Goal: Task Accomplishment & Management: Manage account settings

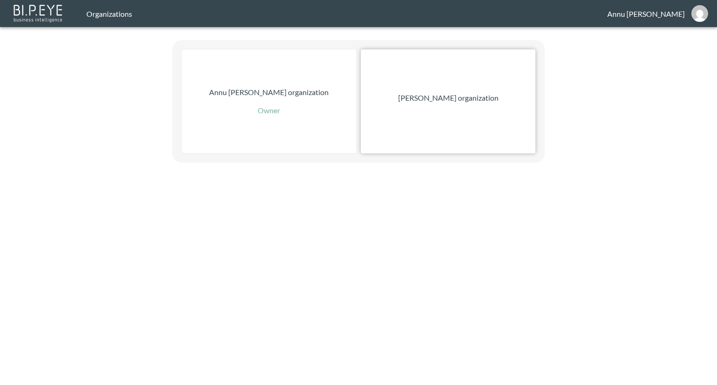
click at [416, 76] on div "[PERSON_NAME] organization" at bounding box center [448, 101] width 174 height 104
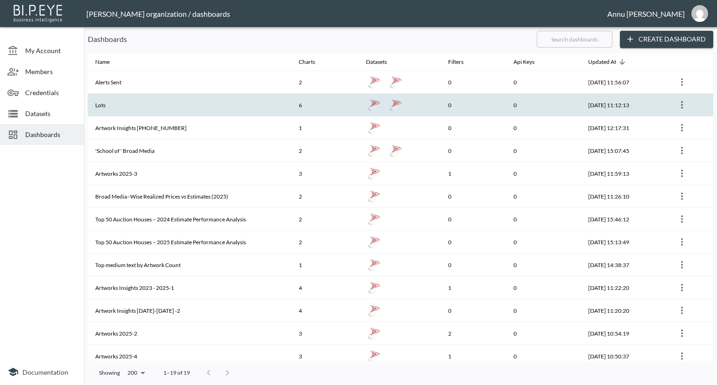
click at [343, 103] on th "6" at bounding box center [324, 105] width 67 height 23
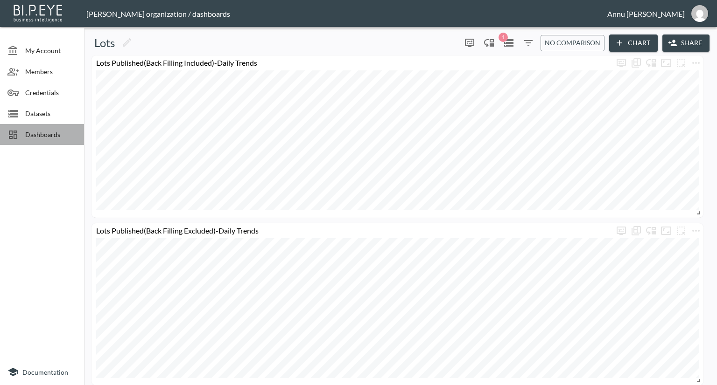
click at [47, 132] on span "Dashboards" at bounding box center [50, 135] width 51 height 10
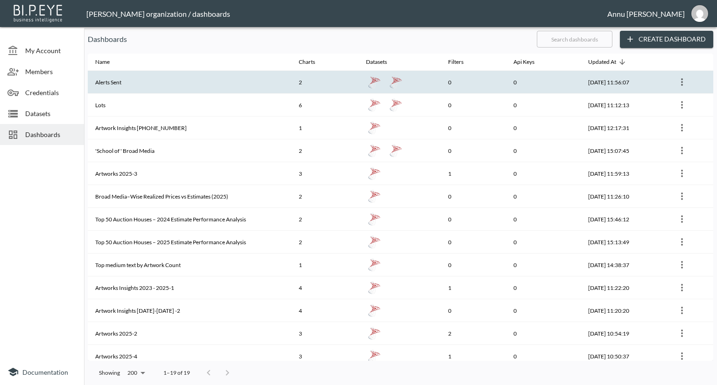
click at [115, 84] on th "Alerts Sent" at bounding box center [189, 82] width 203 height 23
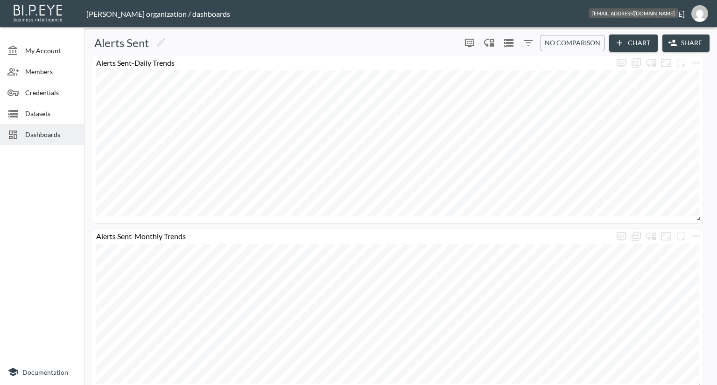
click at [699, 13] on img "annu@mutualart.com" at bounding box center [699, 13] width 17 height 17
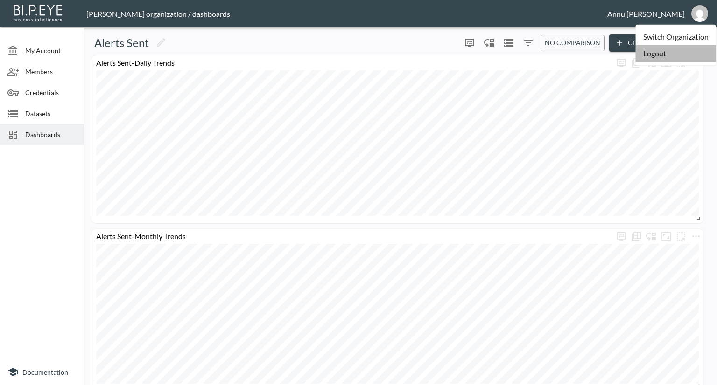
click at [683, 55] on li "Logout" at bounding box center [675, 53] width 80 height 17
